Goal: Find specific page/section: Find specific page/section

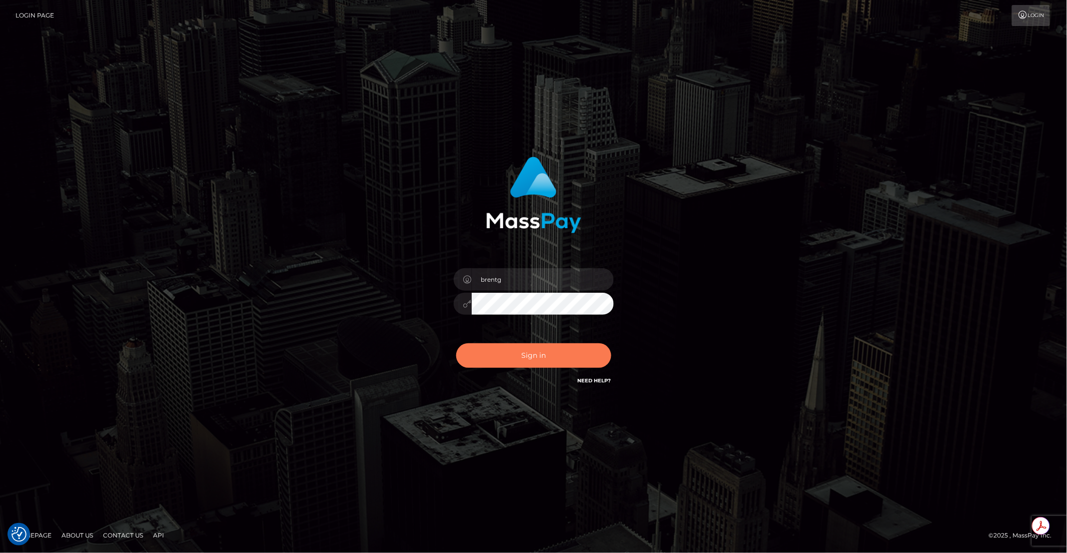
click at [534, 360] on button "Sign in" at bounding box center [533, 355] width 155 height 25
type input "brentg"
click at [539, 355] on button "Sign in" at bounding box center [533, 355] width 155 height 25
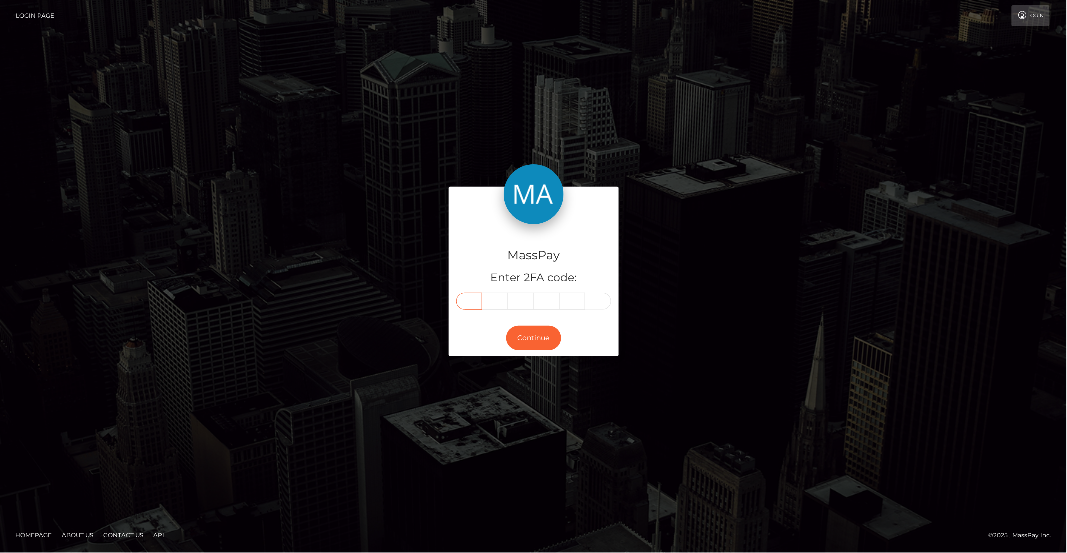
paste input "6"
type input "6"
type input "4"
type input "6"
type input "8"
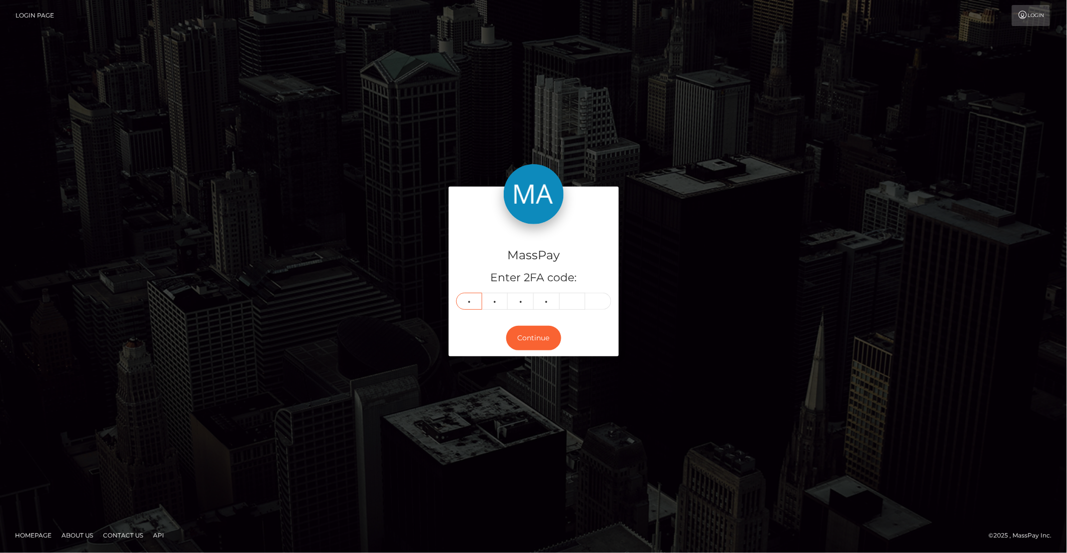
type input "8"
type input "4"
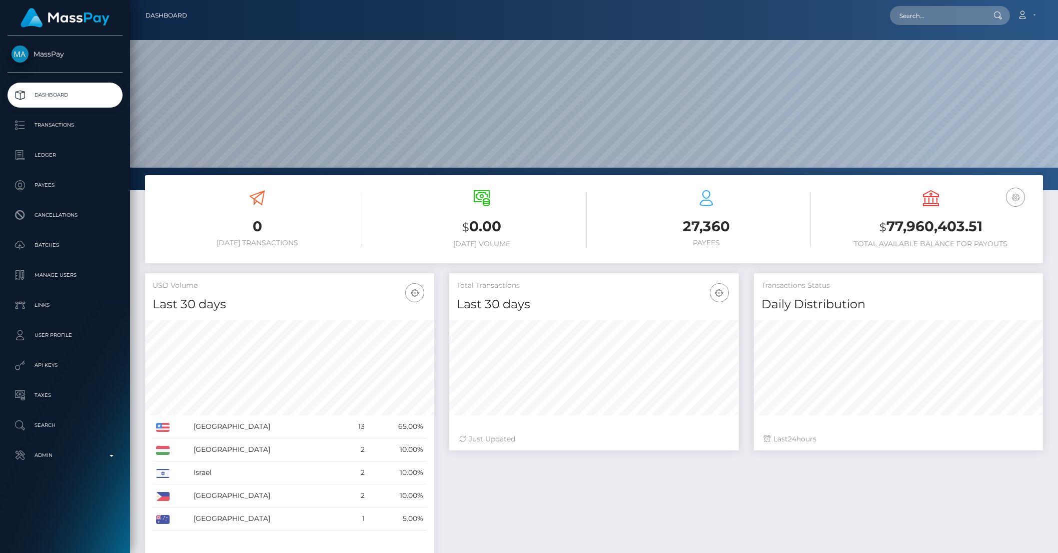
scroll to position [177, 289]
click at [77, 451] on p "Admin" at bounding box center [65, 455] width 107 height 15
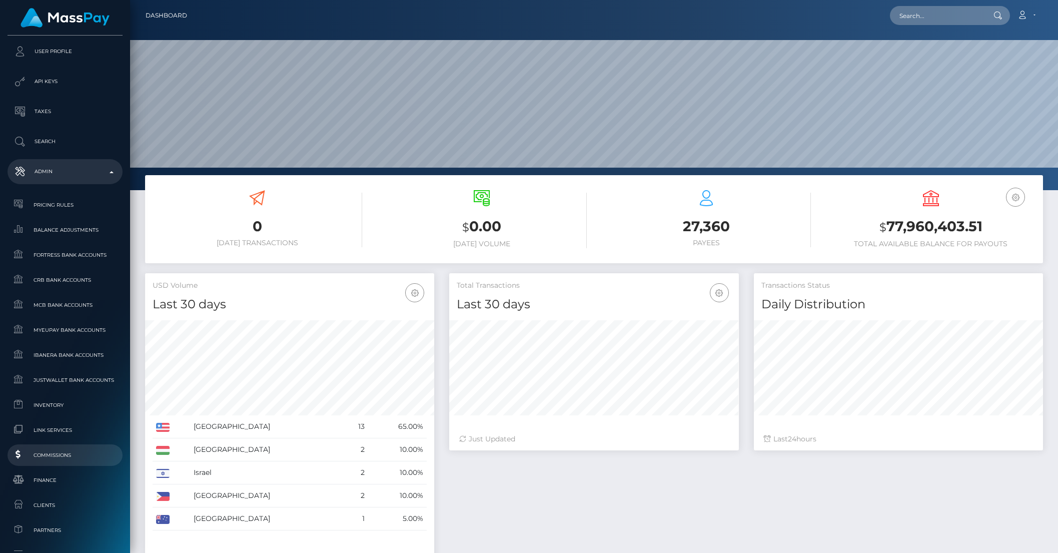
click at [50, 455] on span "Commissions" at bounding box center [65, 455] width 107 height 12
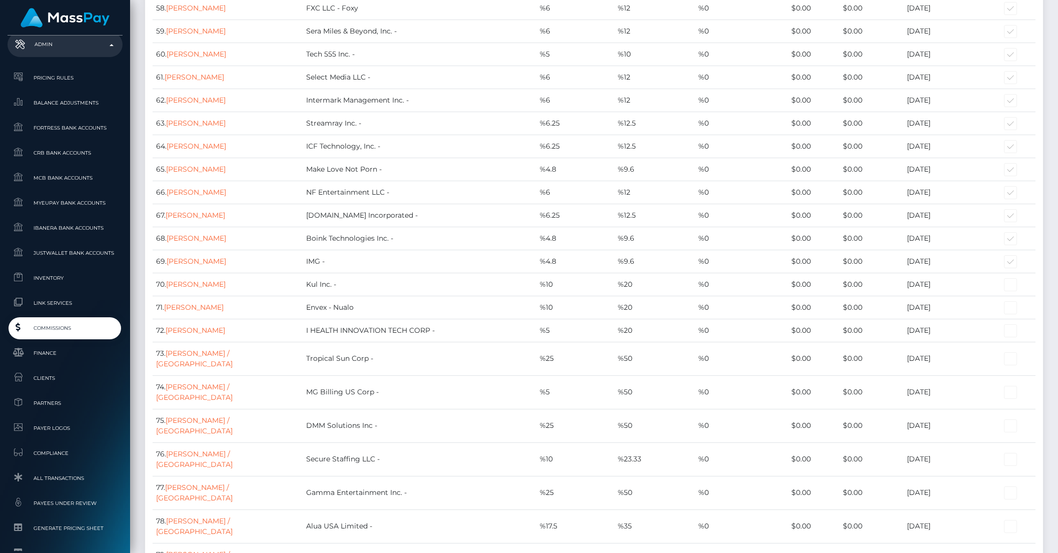
scroll to position [526, 0]
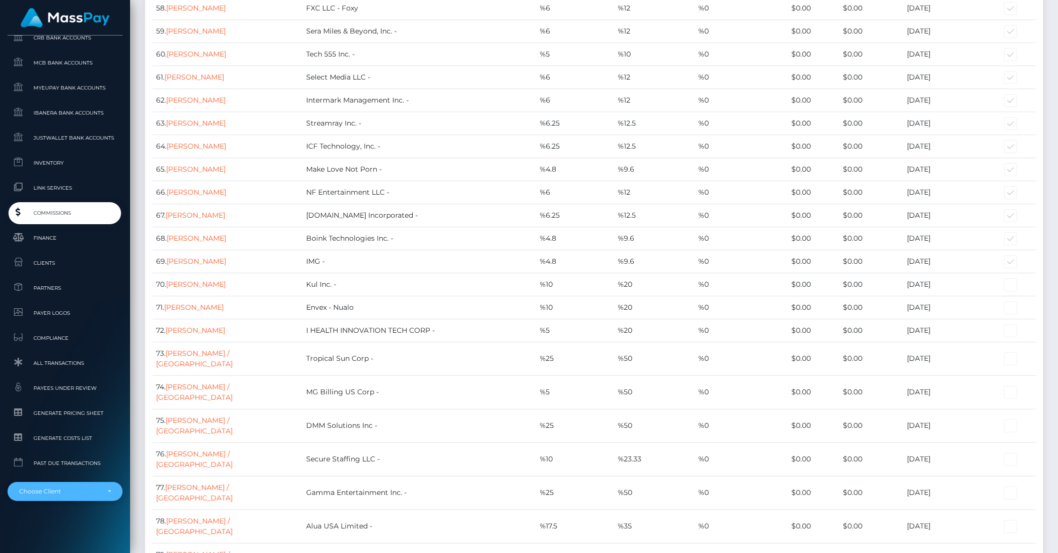
click at [55, 496] on div "Choose Client" at bounding box center [65, 491] width 115 height 19
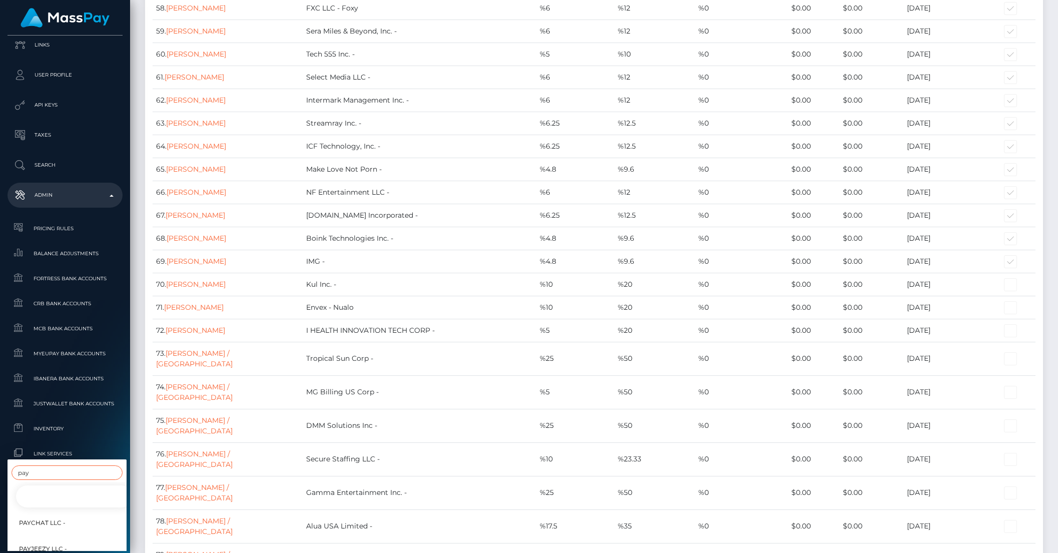
scroll to position [260, 5]
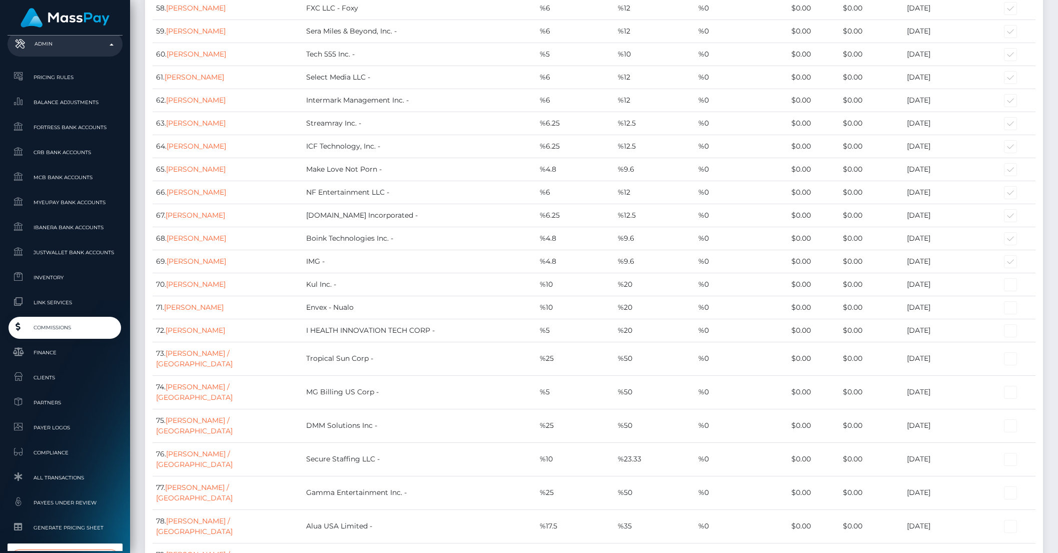
type input "paybis"
select select "314"
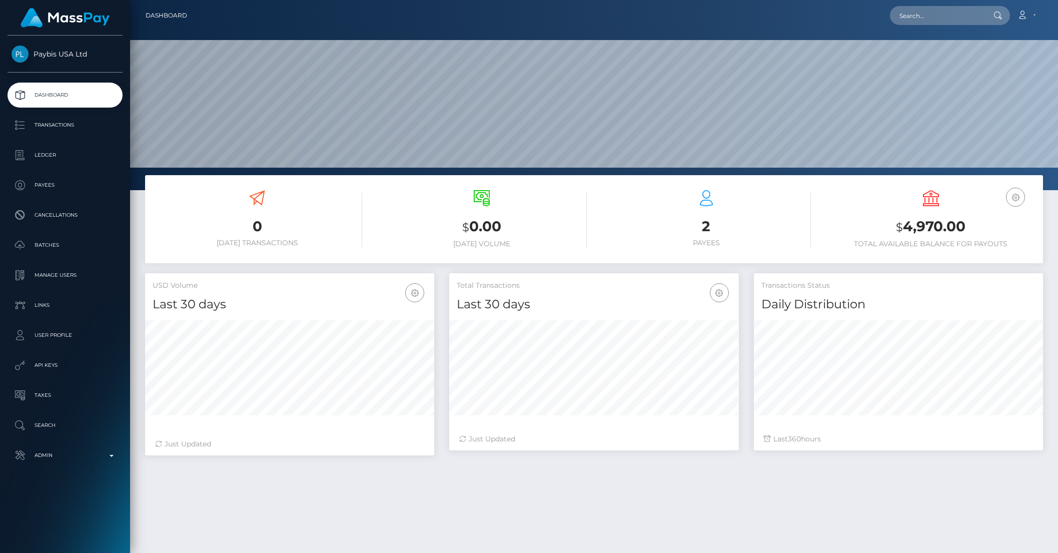
scroll to position [177, 289]
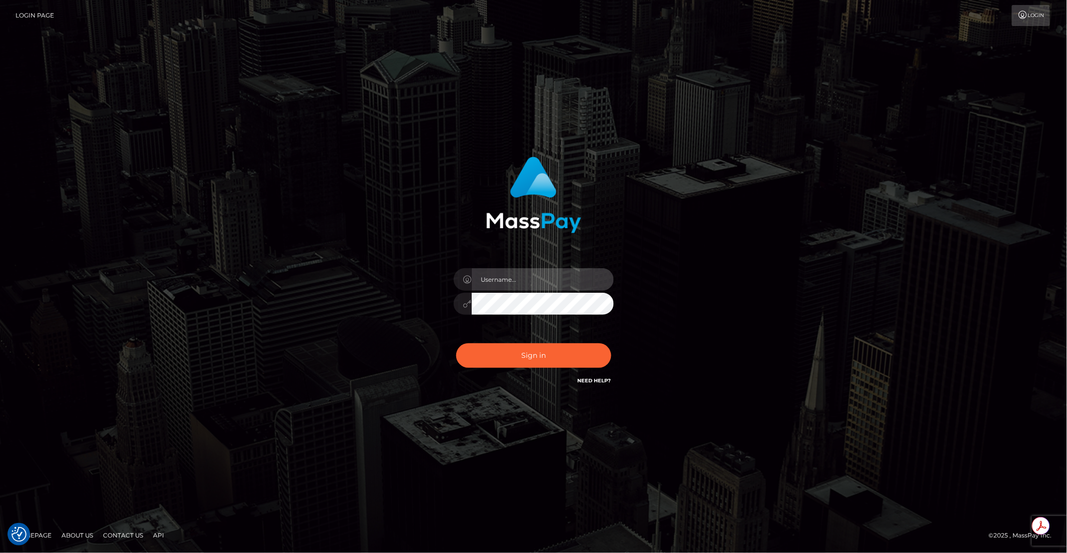
type input "brentg"
click at [538, 360] on button "Sign in" at bounding box center [533, 355] width 155 height 25
type input "brentg"
click at [537, 358] on button "Sign in" at bounding box center [533, 355] width 155 height 25
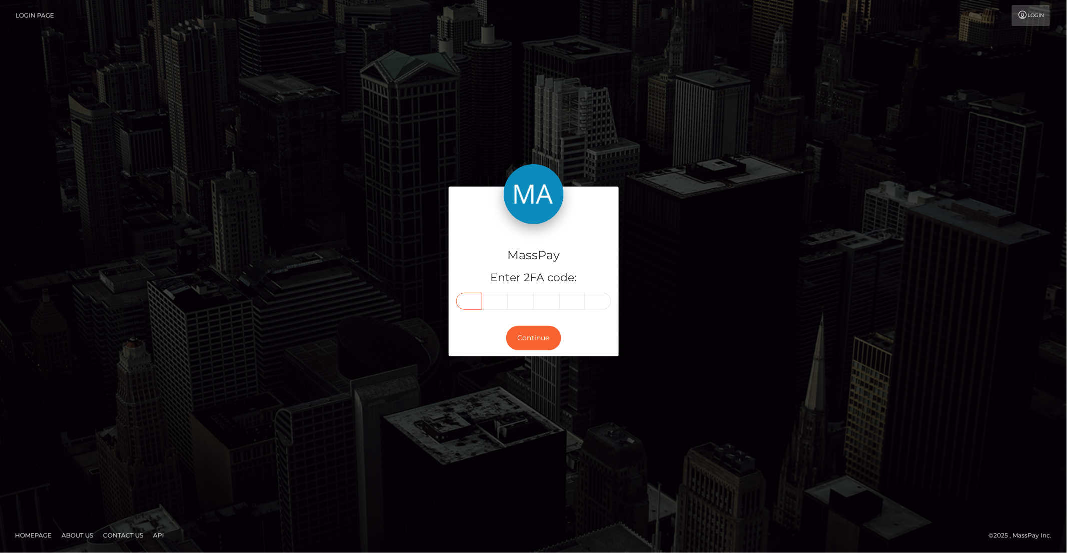
paste input "6"
type input "6"
type input "9"
type input "3"
type input "6"
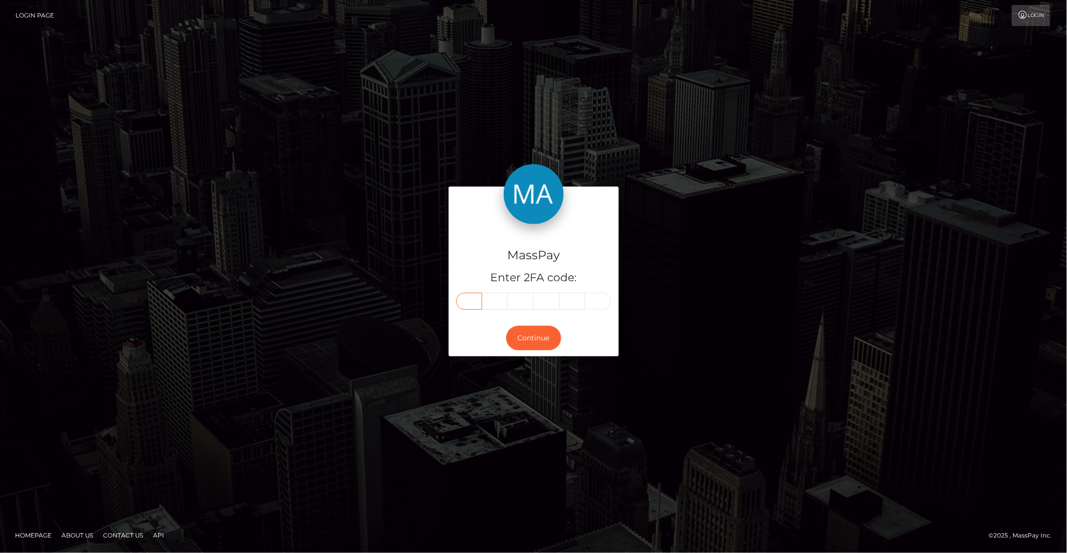
type input "4"
type input "1"
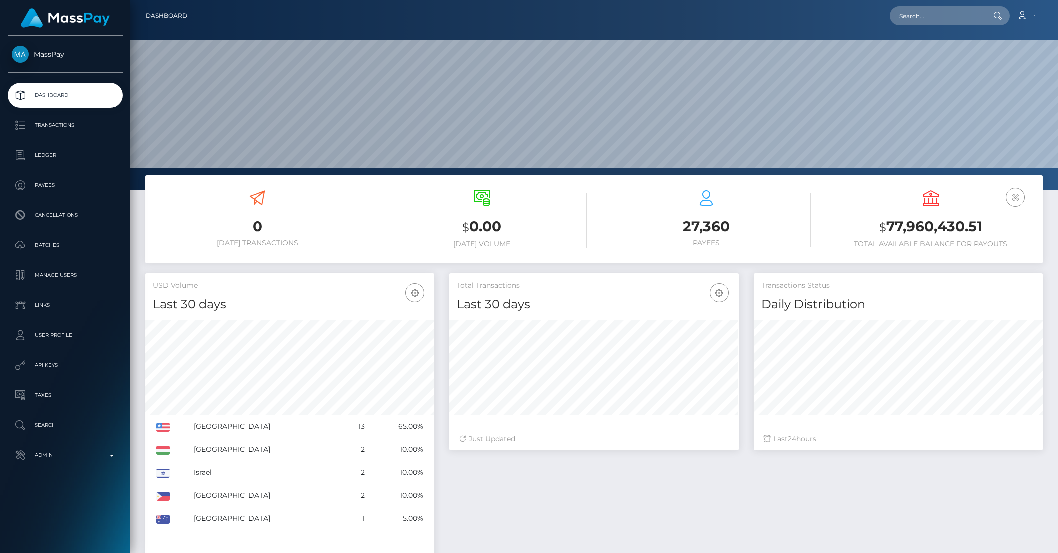
scroll to position [177, 289]
click at [957, 17] on input "text" at bounding box center [937, 15] width 94 height 19
paste input "usr_c0e9d273-0c12-11f0-b24e-02f0d179f5a1"
type input "c0e9d273-0c12-11f0-b24e-02f0d179f5a1"
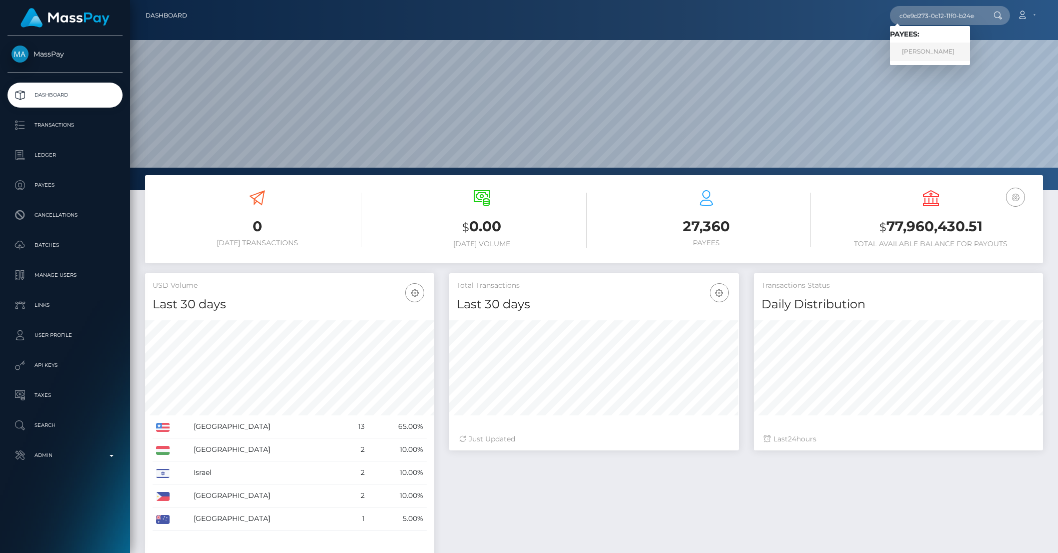
click at [949, 49] on link "[PERSON_NAME]" at bounding box center [930, 52] width 80 height 19
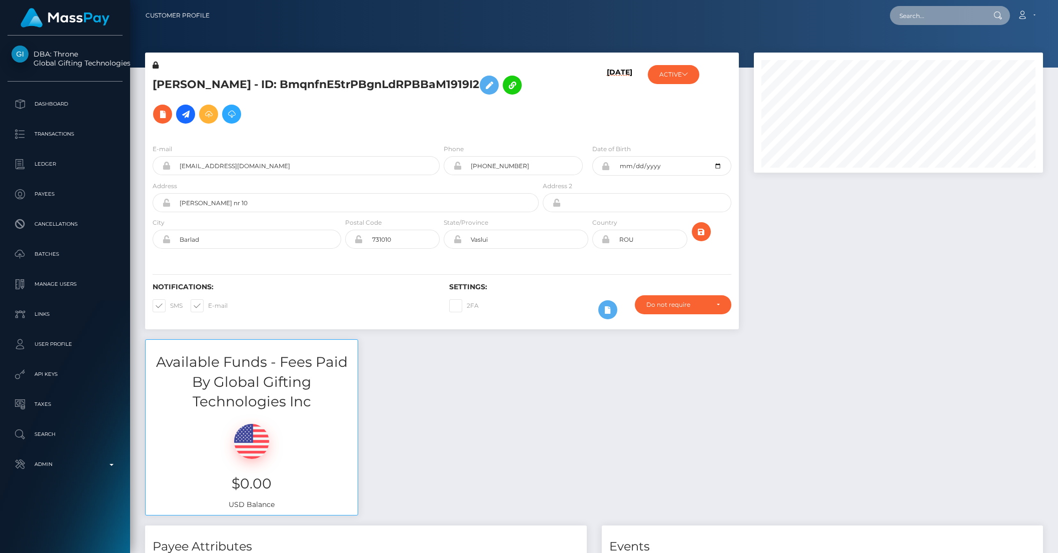
click at [926, 18] on input "text" at bounding box center [937, 15] width 94 height 19
click at [943, 14] on input "text" at bounding box center [937, 15] width 94 height 19
paste input "2bf5db40-8f22-11ef-a6af-0647902b6ff9"
type input "2bf5db40-8f22-11ef-a6af-0647902b6ff9"
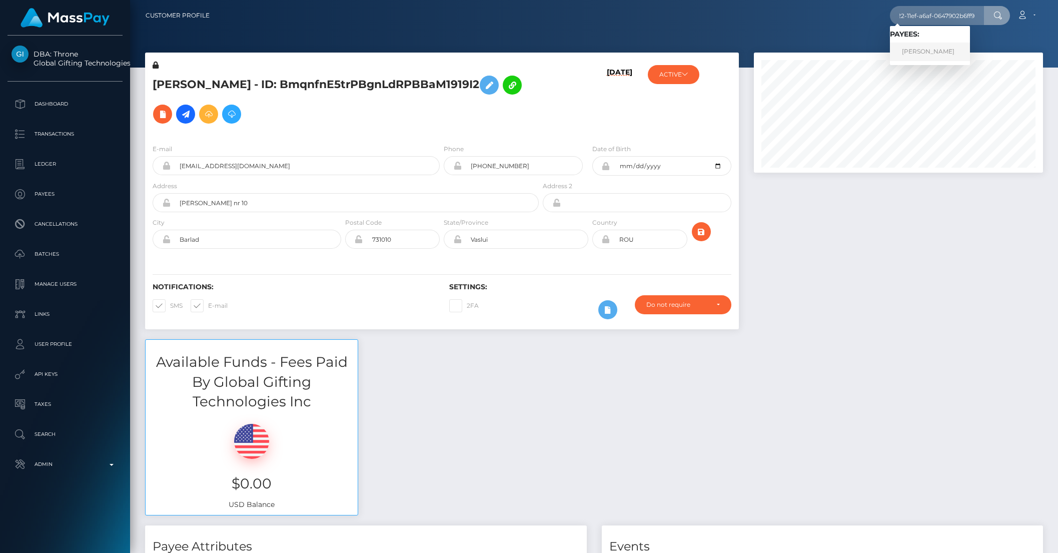
scroll to position [0, 0]
click at [925, 45] on link "ALICIA ELIZABETH CHILES" at bounding box center [930, 52] width 80 height 19
